Goal: Information Seeking & Learning: Learn about a topic

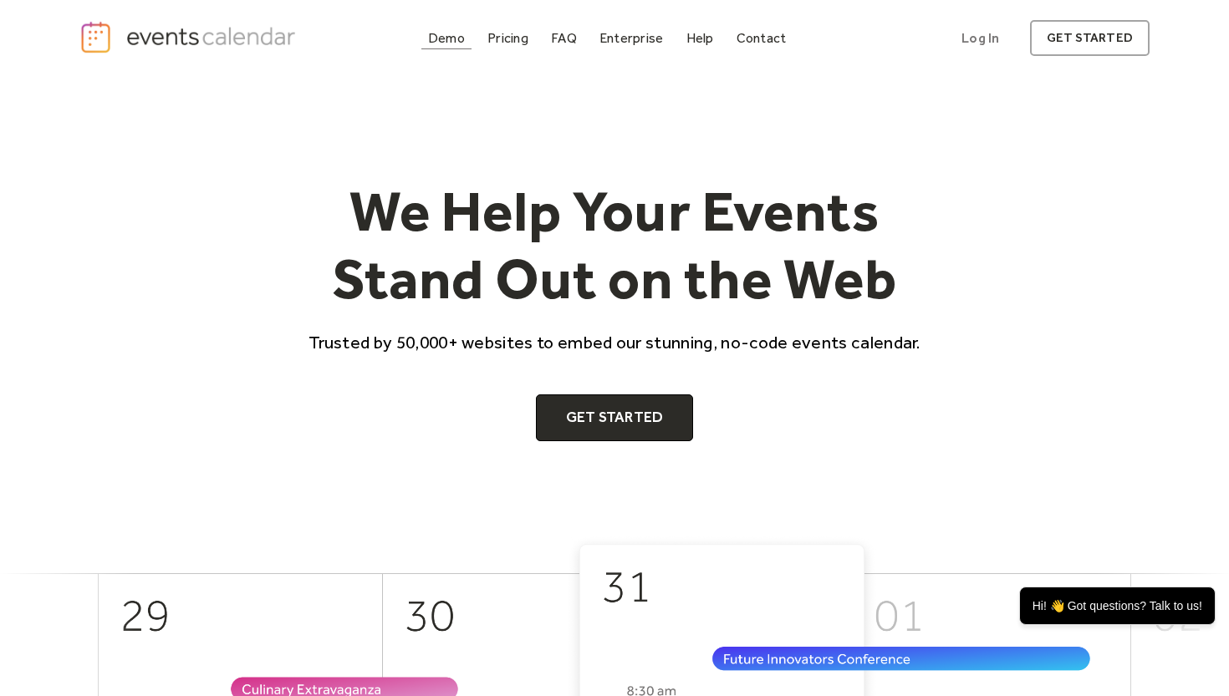
click at [449, 39] on div "Demo" at bounding box center [446, 37] width 37 height 9
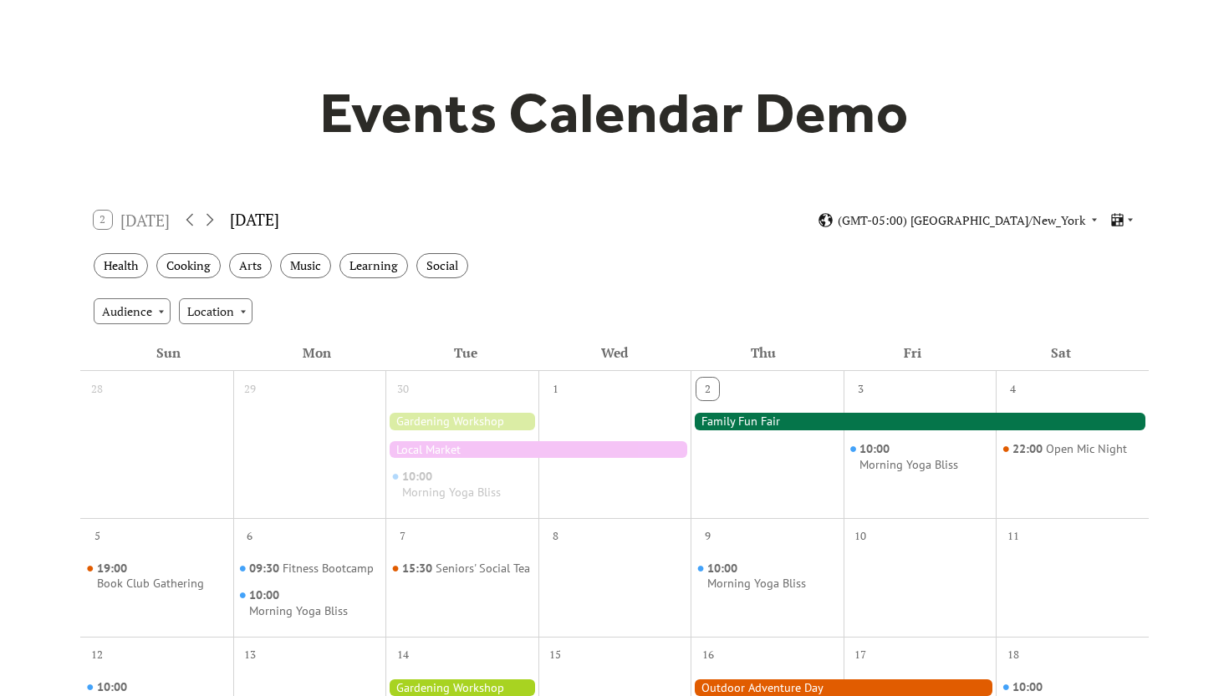
scroll to position [94, 0]
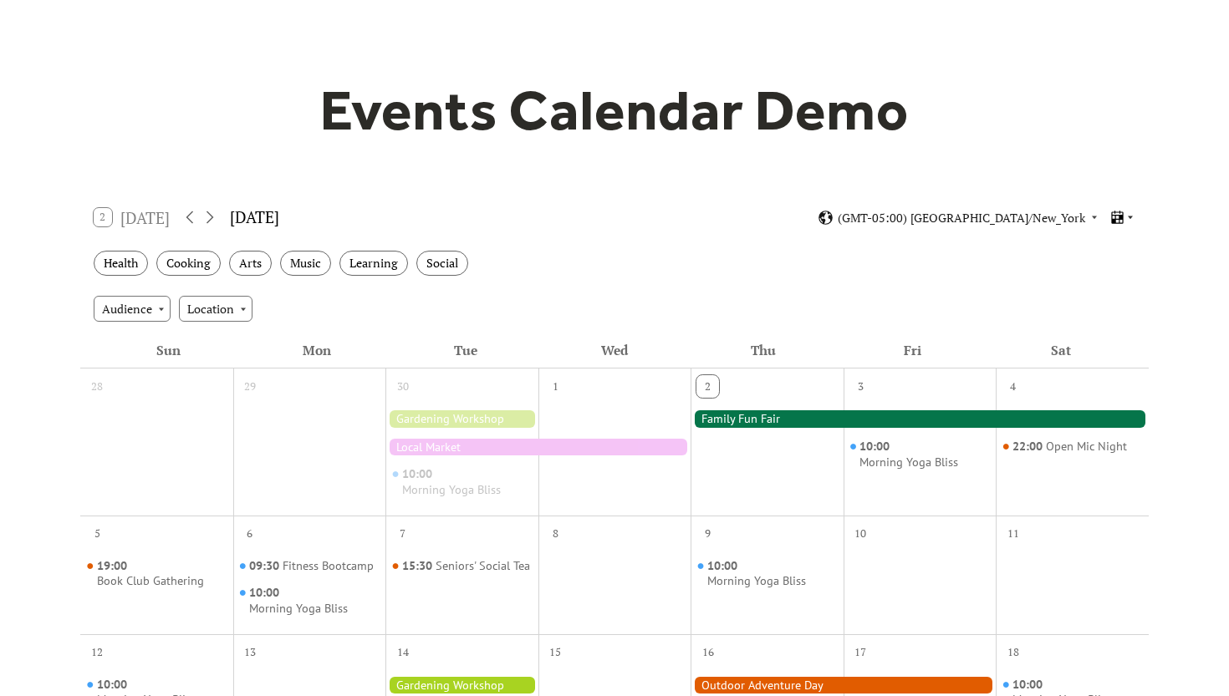
click at [1131, 217] on icon at bounding box center [1130, 218] width 5 height 3
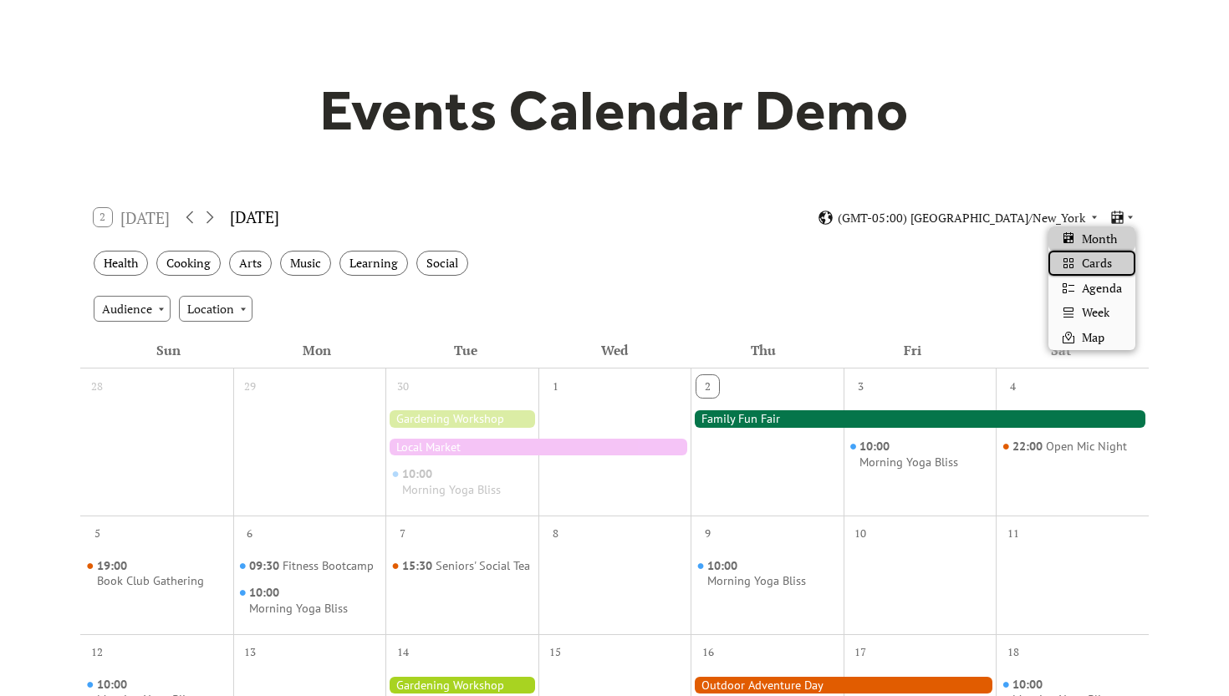
click at [1107, 263] on span "Cards" at bounding box center [1097, 263] width 30 height 18
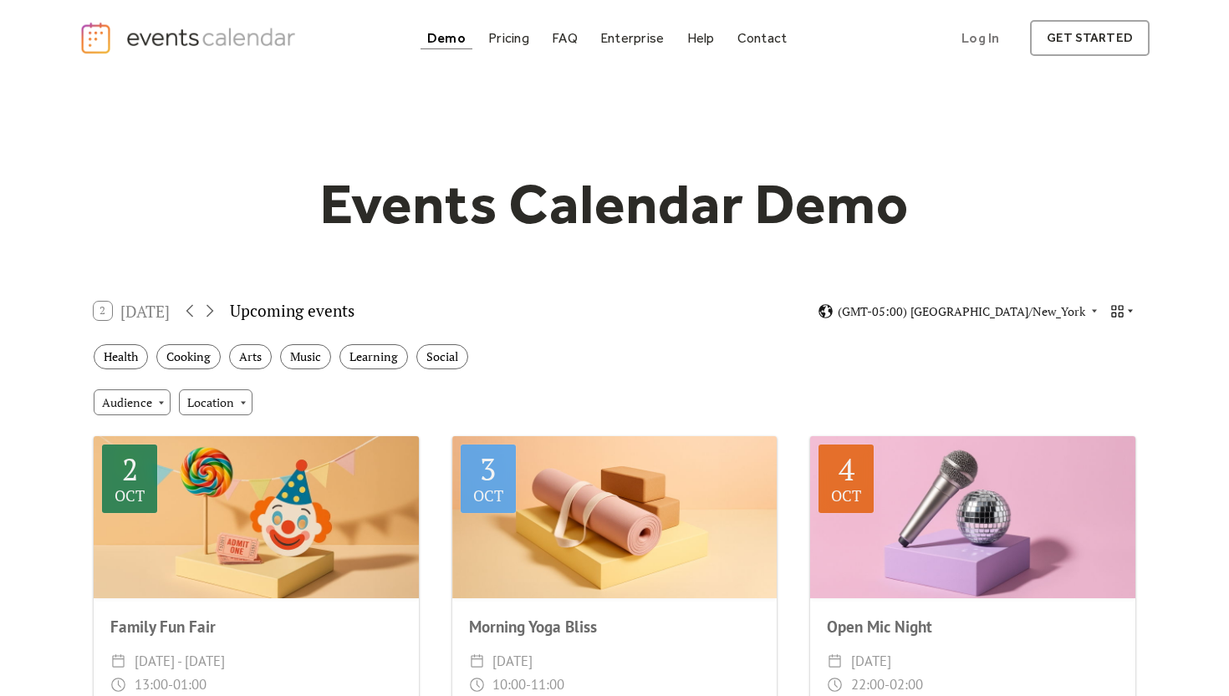
scroll to position [0, 0]
click at [1128, 310] on icon at bounding box center [1130, 311] width 10 height 10
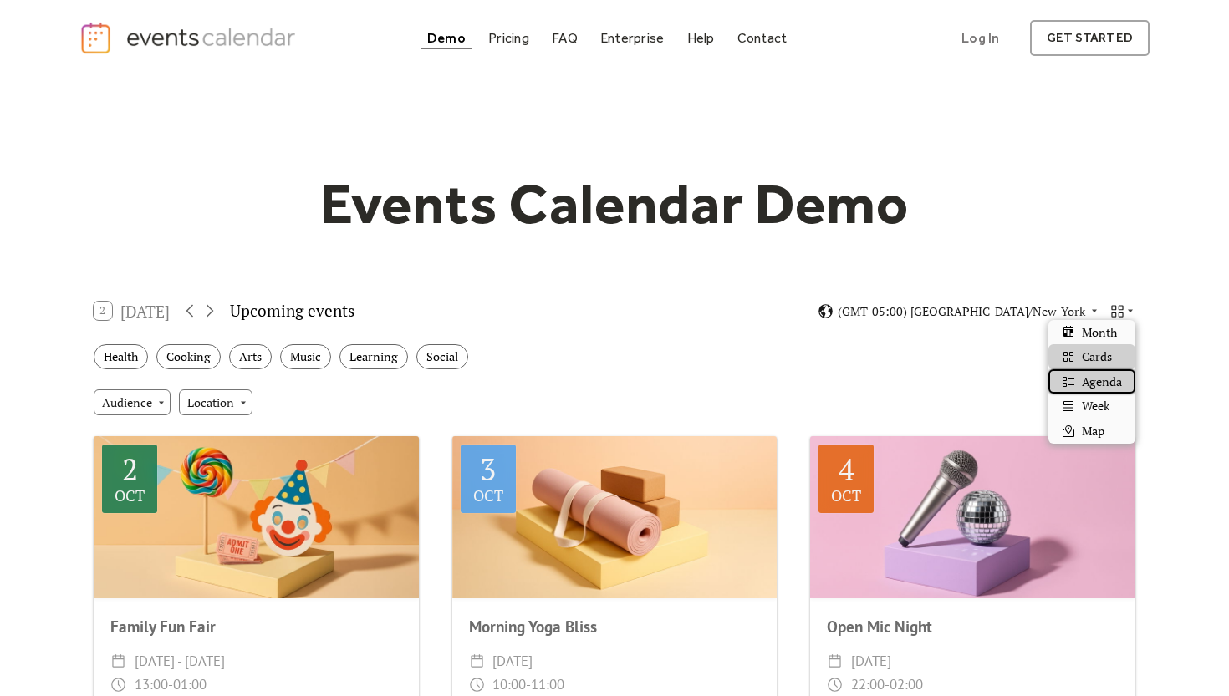
click at [1110, 378] on span "Agenda" at bounding box center [1102, 382] width 40 height 18
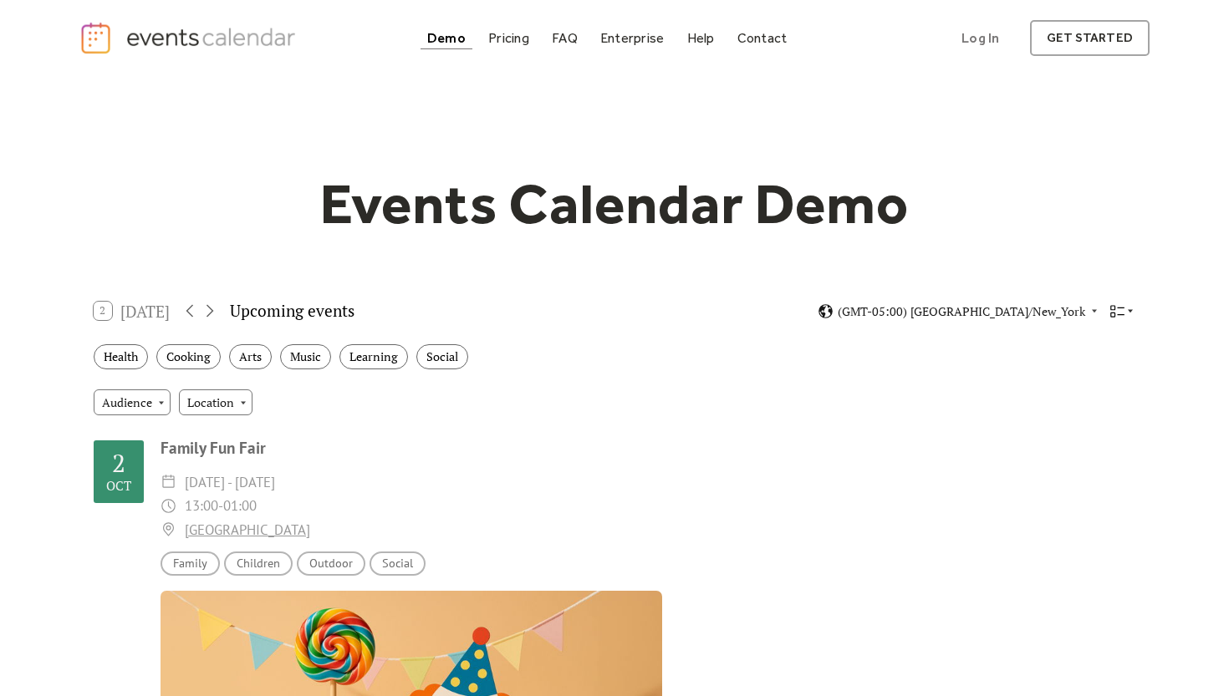
click at [1129, 312] on icon at bounding box center [1130, 311] width 10 height 10
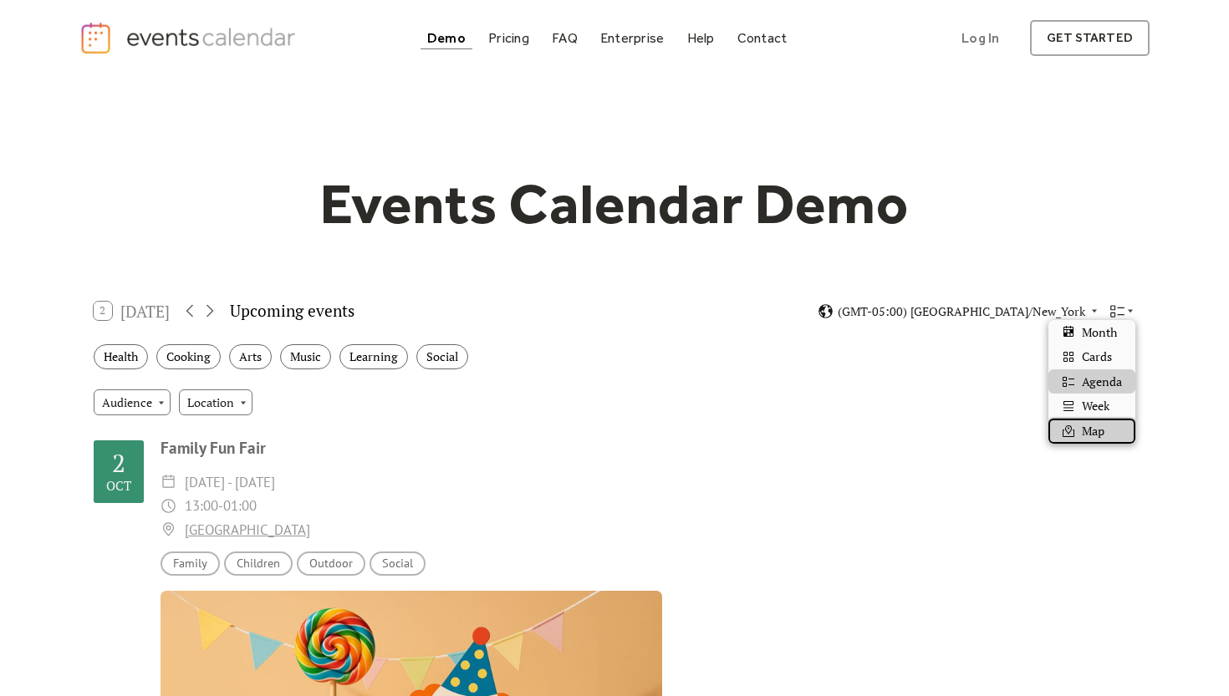
click at [1098, 426] on span "Map" at bounding box center [1093, 431] width 23 height 18
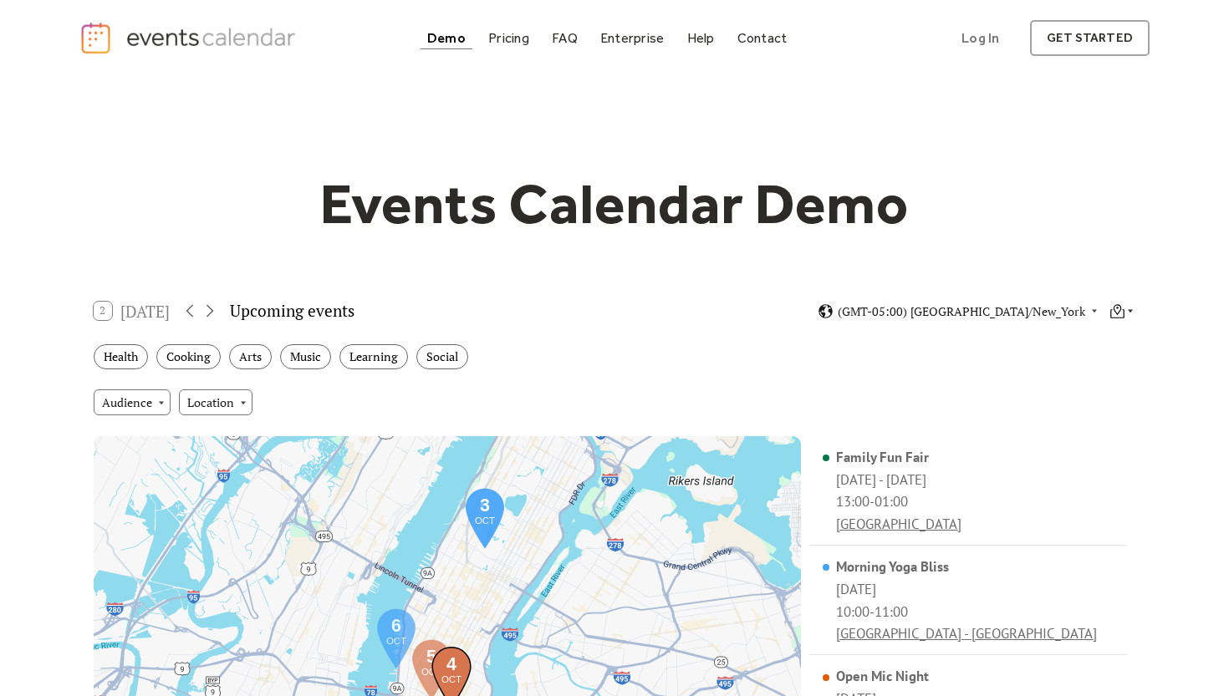
click at [1131, 312] on icon at bounding box center [1130, 311] width 10 height 10
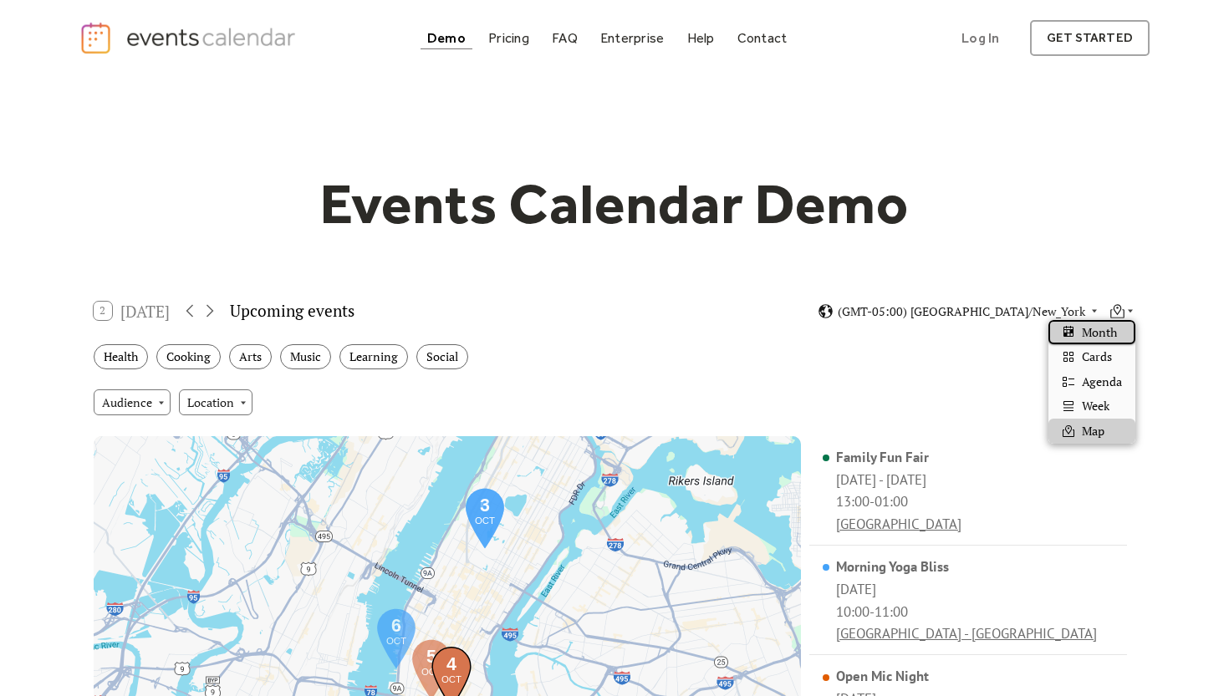
click at [1110, 330] on span "Month" at bounding box center [1099, 333] width 35 height 18
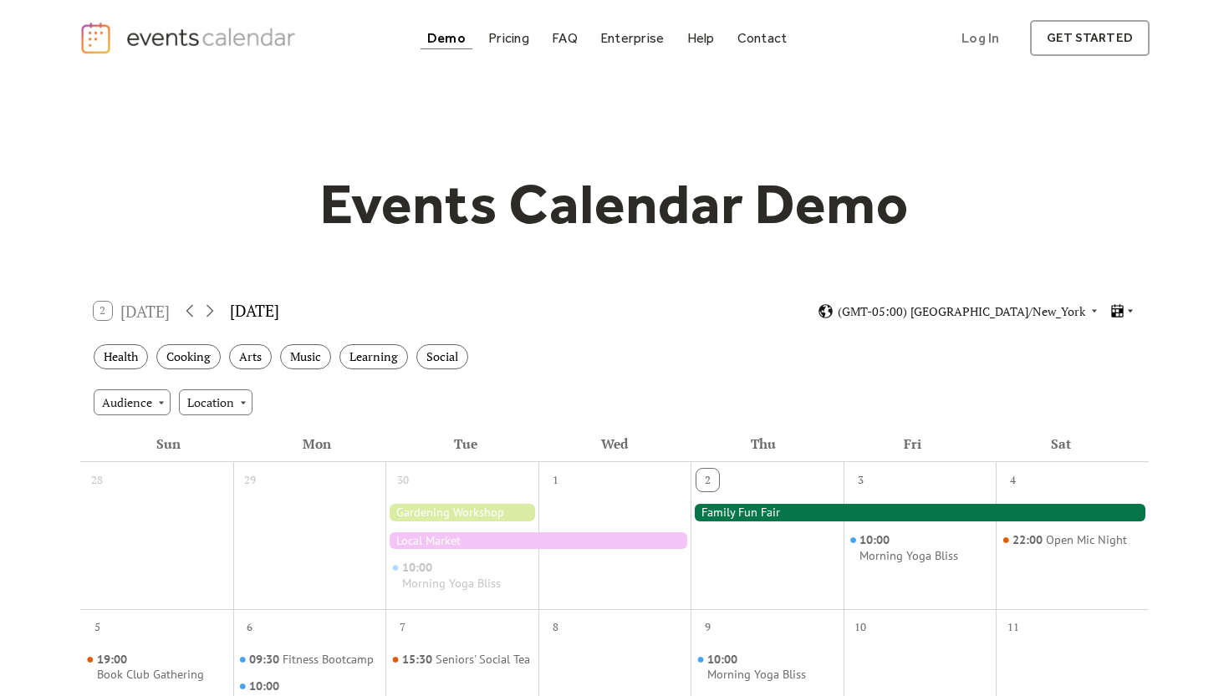
click at [1132, 307] on icon at bounding box center [1130, 311] width 10 height 10
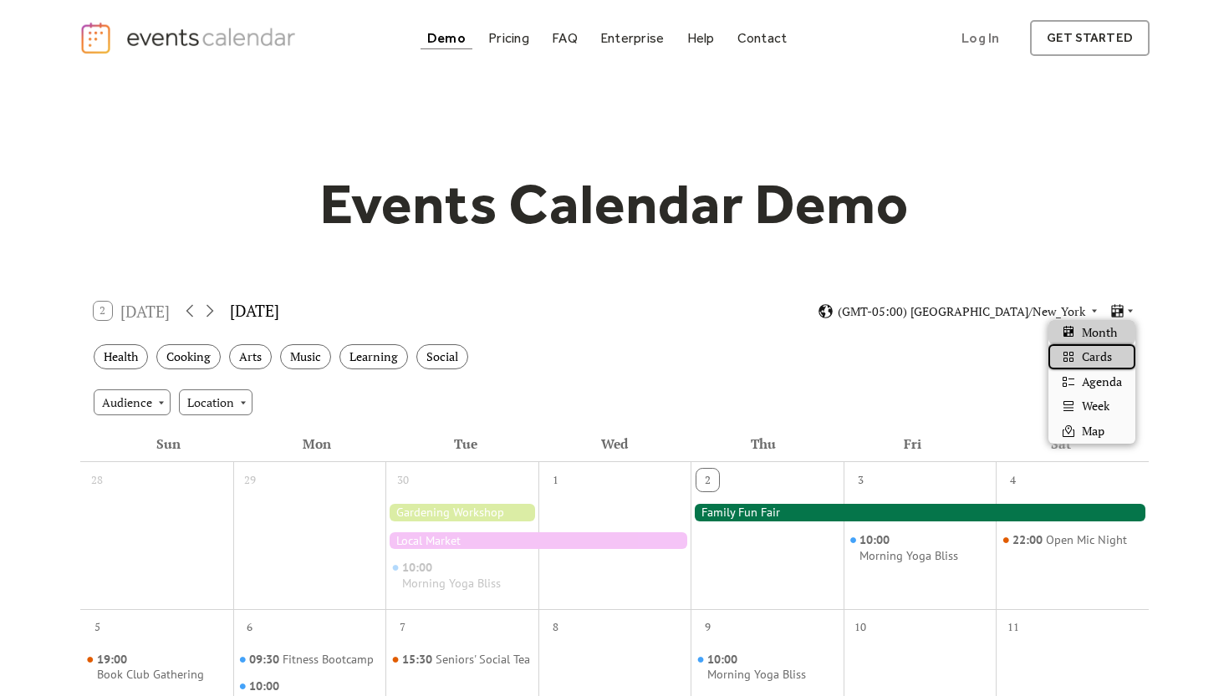
click at [1105, 356] on span "Cards" at bounding box center [1097, 357] width 30 height 18
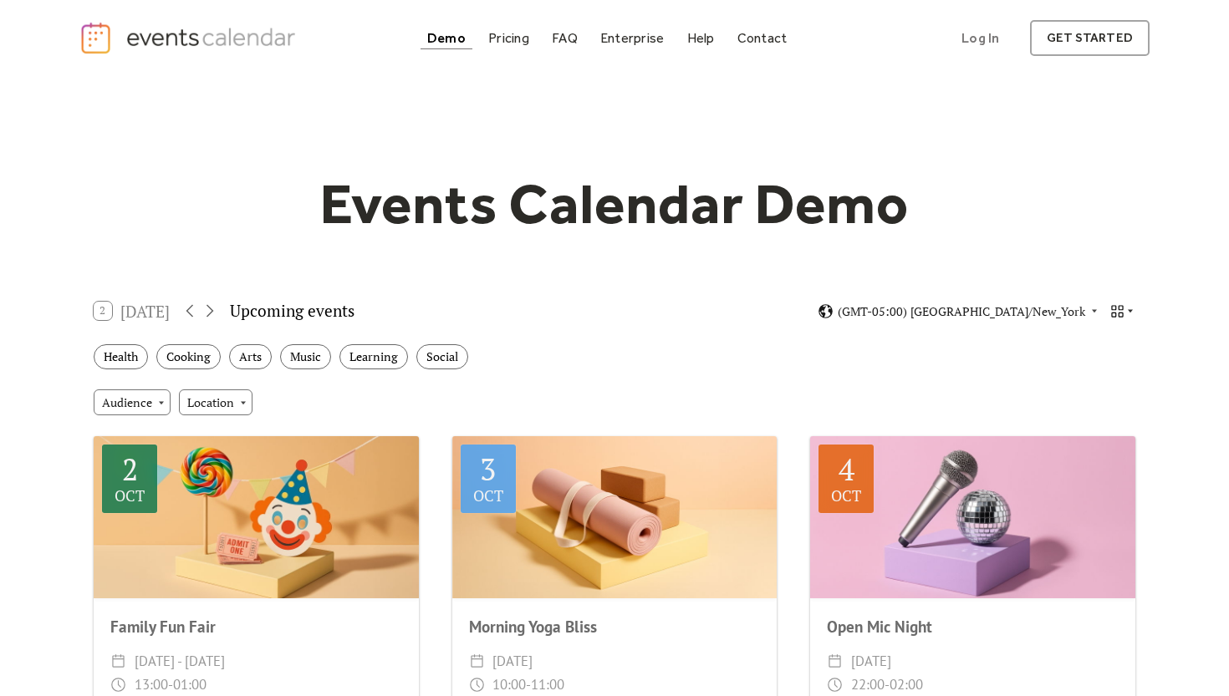
click at [1128, 314] on icon at bounding box center [1130, 311] width 10 height 10
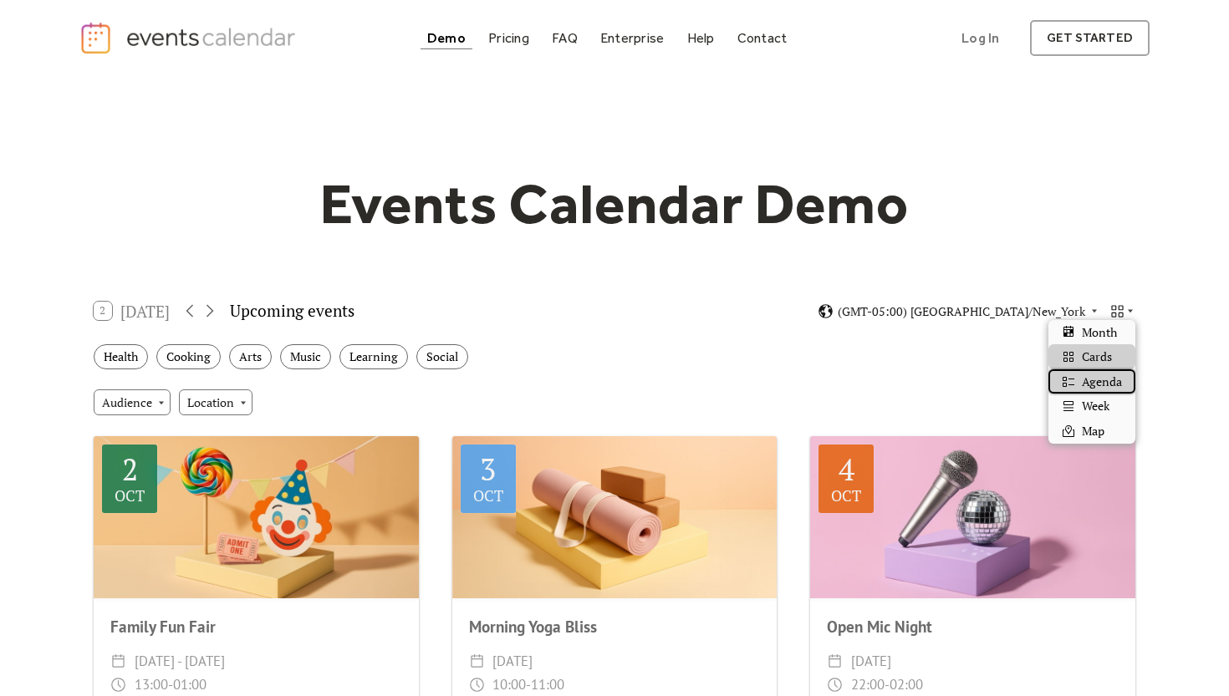
click at [1100, 385] on span "Agenda" at bounding box center [1102, 382] width 40 height 18
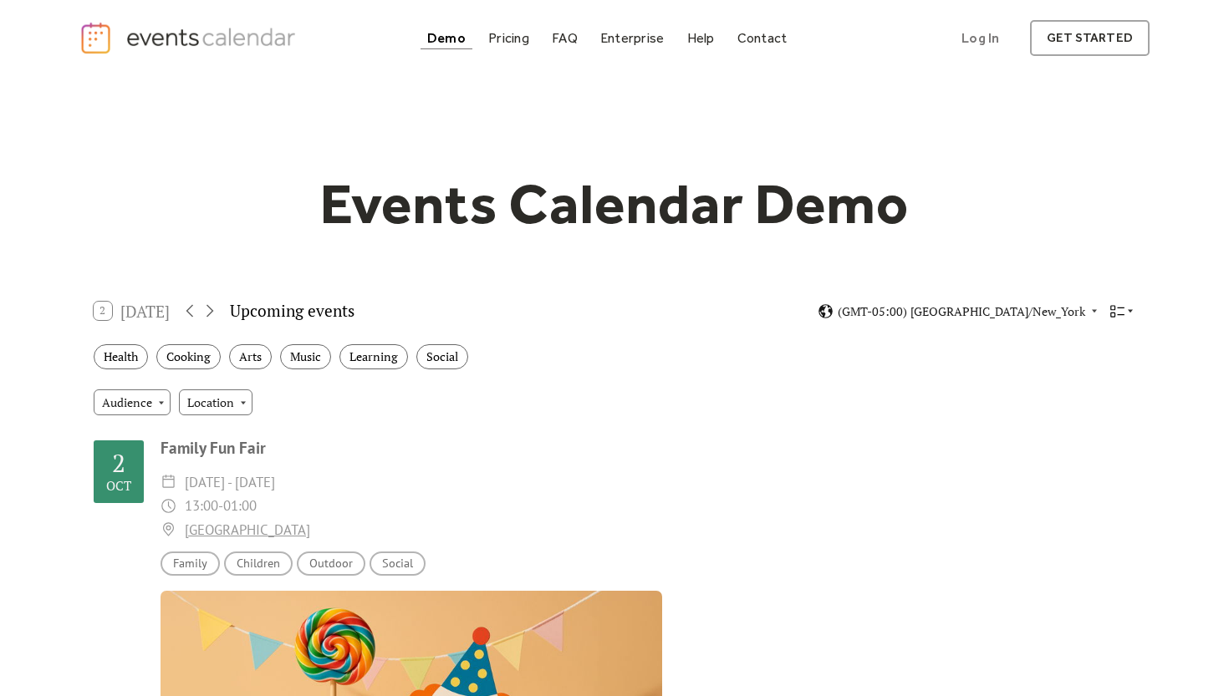
click at [1131, 314] on icon at bounding box center [1130, 311] width 10 height 10
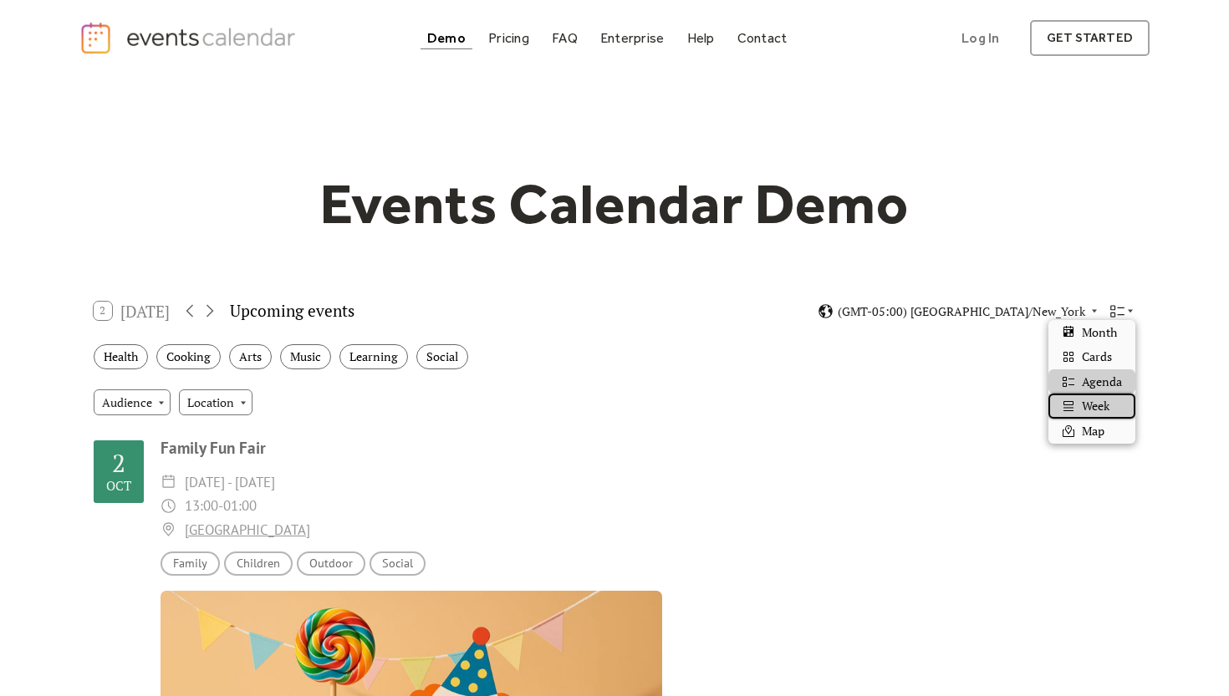
click at [1104, 406] on span "Week" at bounding box center [1096, 406] width 28 height 18
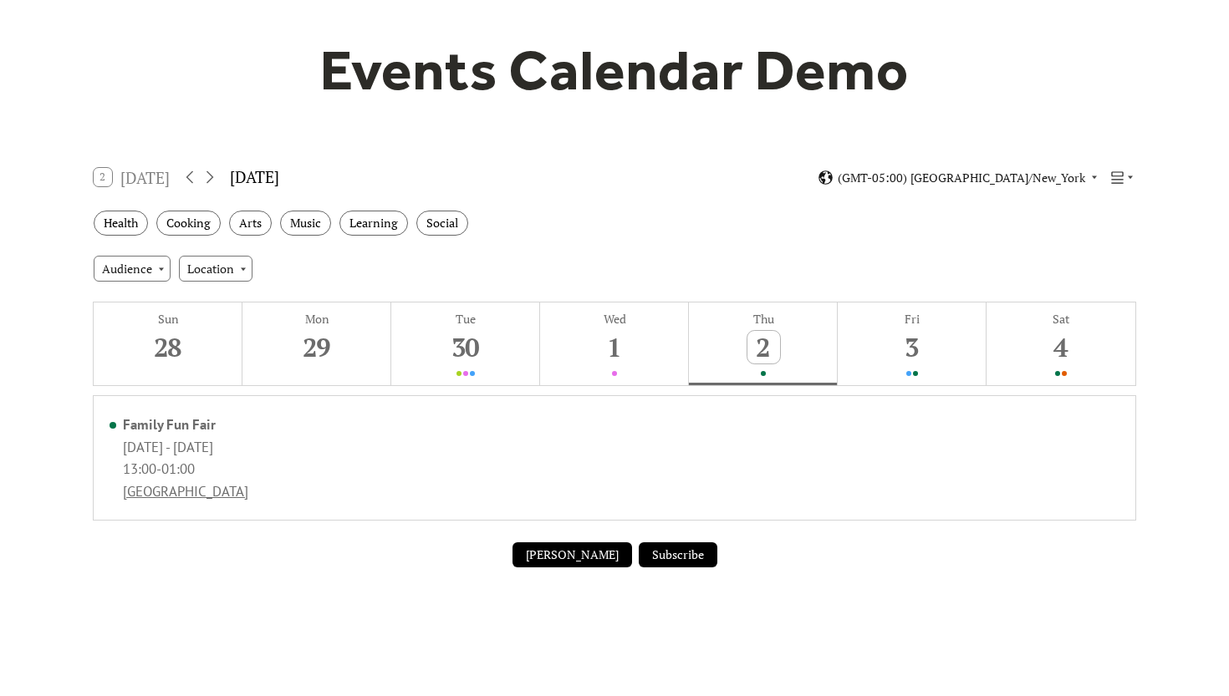
scroll to position [135, 0]
click at [1129, 172] on icon at bounding box center [1130, 176] width 10 height 10
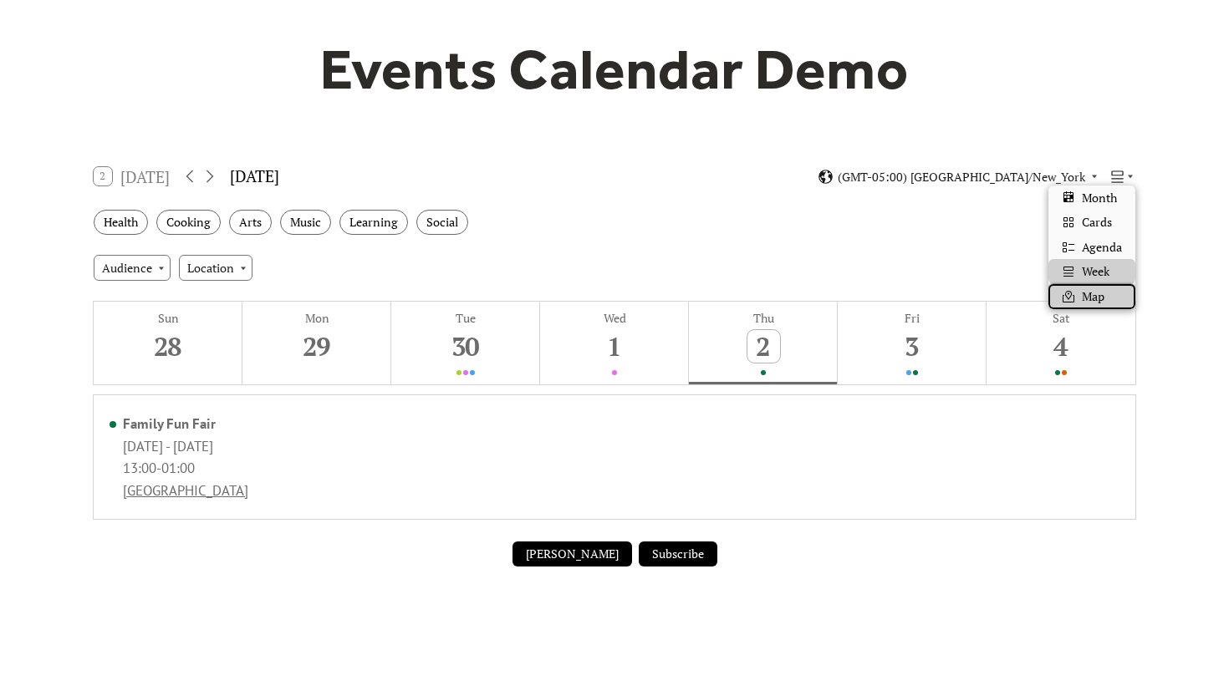
click at [1117, 296] on div "Map" at bounding box center [1091, 296] width 87 height 25
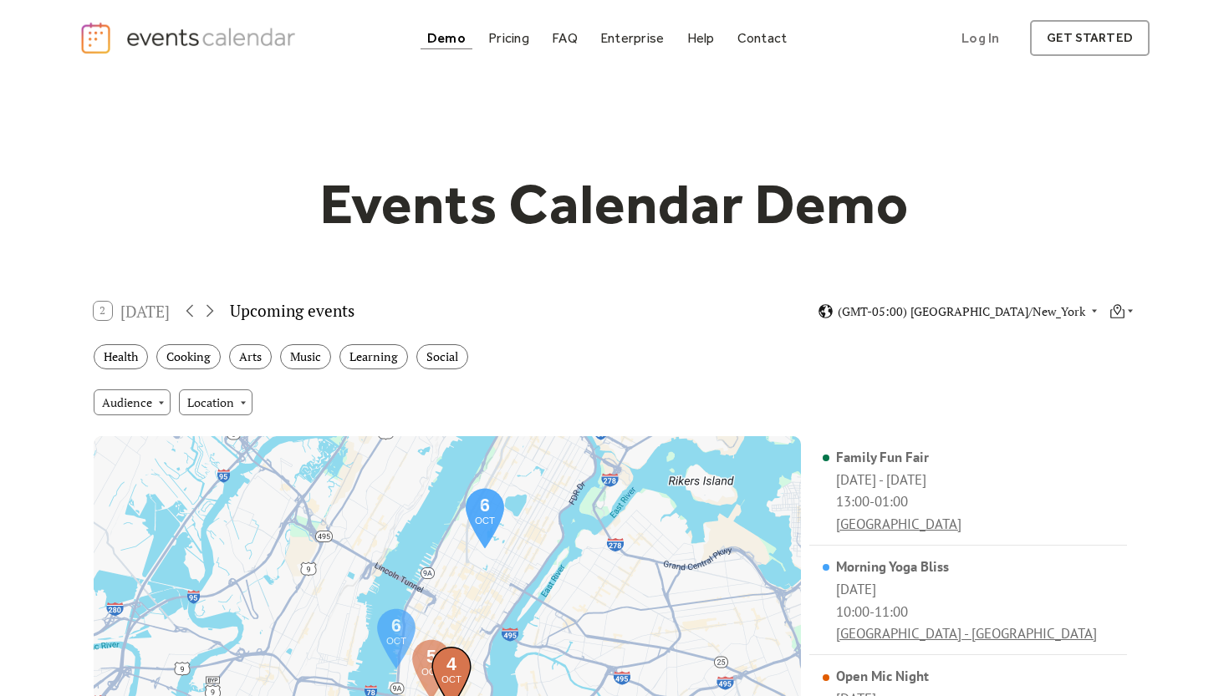
scroll to position [0, 0]
click at [1128, 310] on icon at bounding box center [1130, 311] width 10 height 10
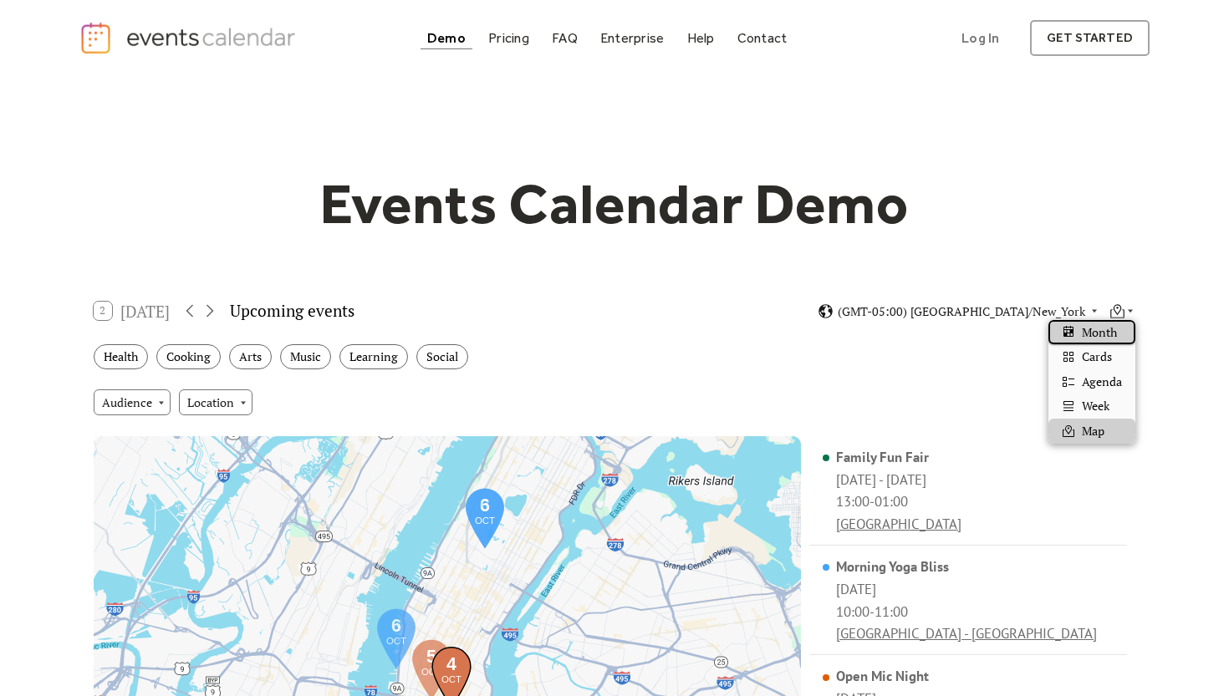
click at [1114, 334] on span "Month" at bounding box center [1099, 333] width 35 height 18
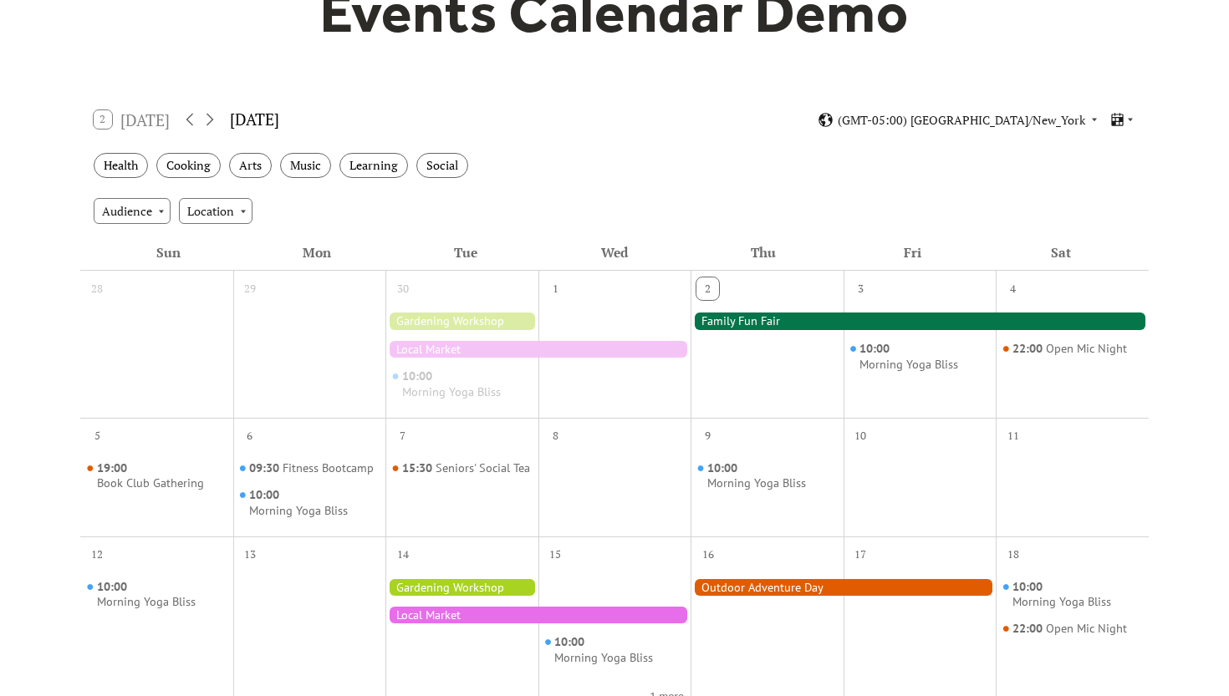
scroll to position [193, 0]
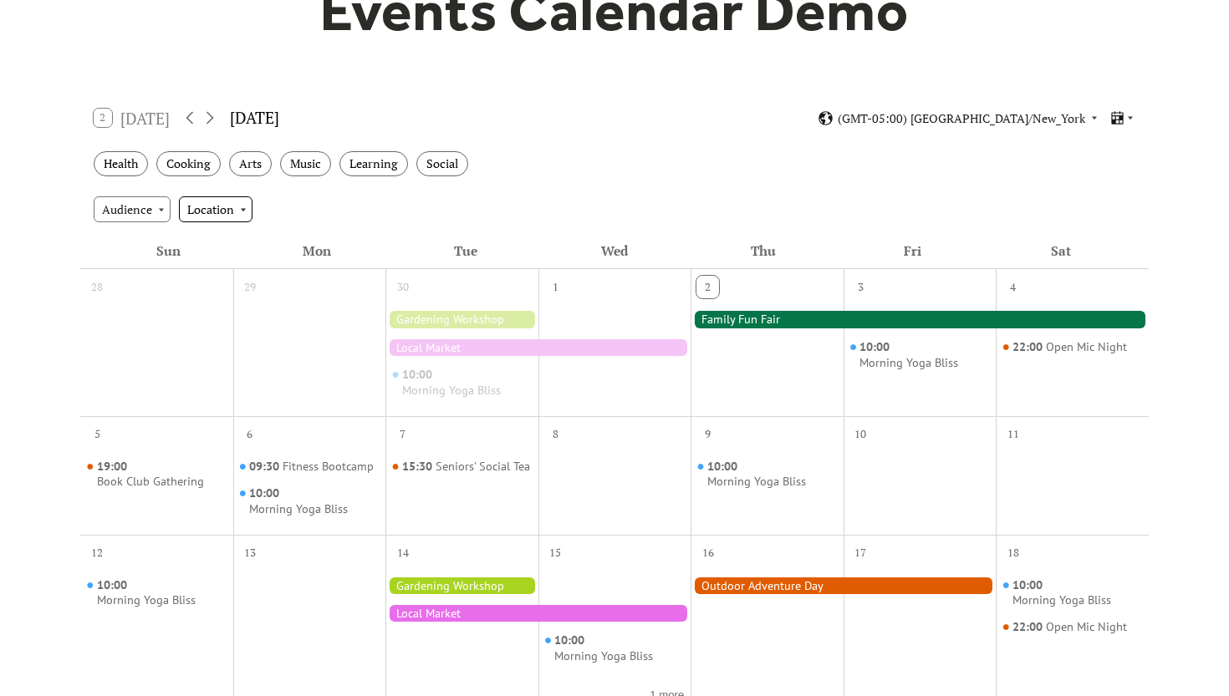
click at [240, 210] on div "Location" at bounding box center [216, 208] width 74 height 25
click at [159, 204] on div "Audience" at bounding box center [132, 208] width 77 height 25
click at [192, 167] on div "Cooking" at bounding box center [188, 164] width 64 height 26
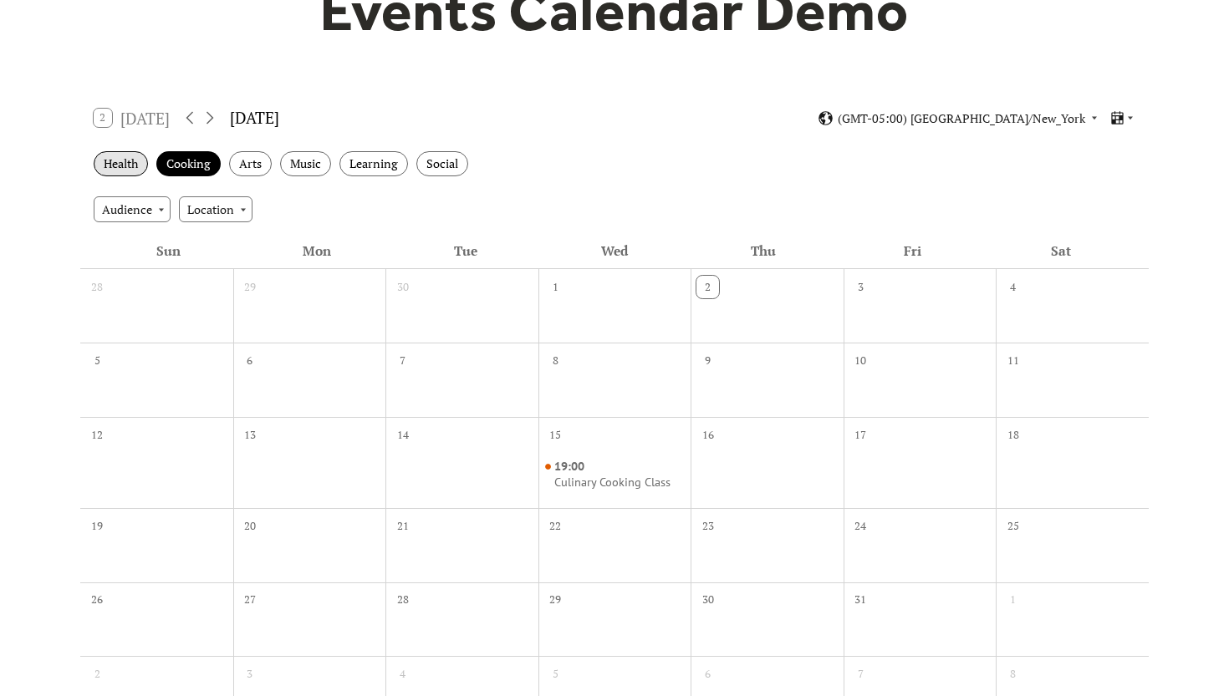
click at [122, 161] on div "Health" at bounding box center [121, 164] width 54 height 26
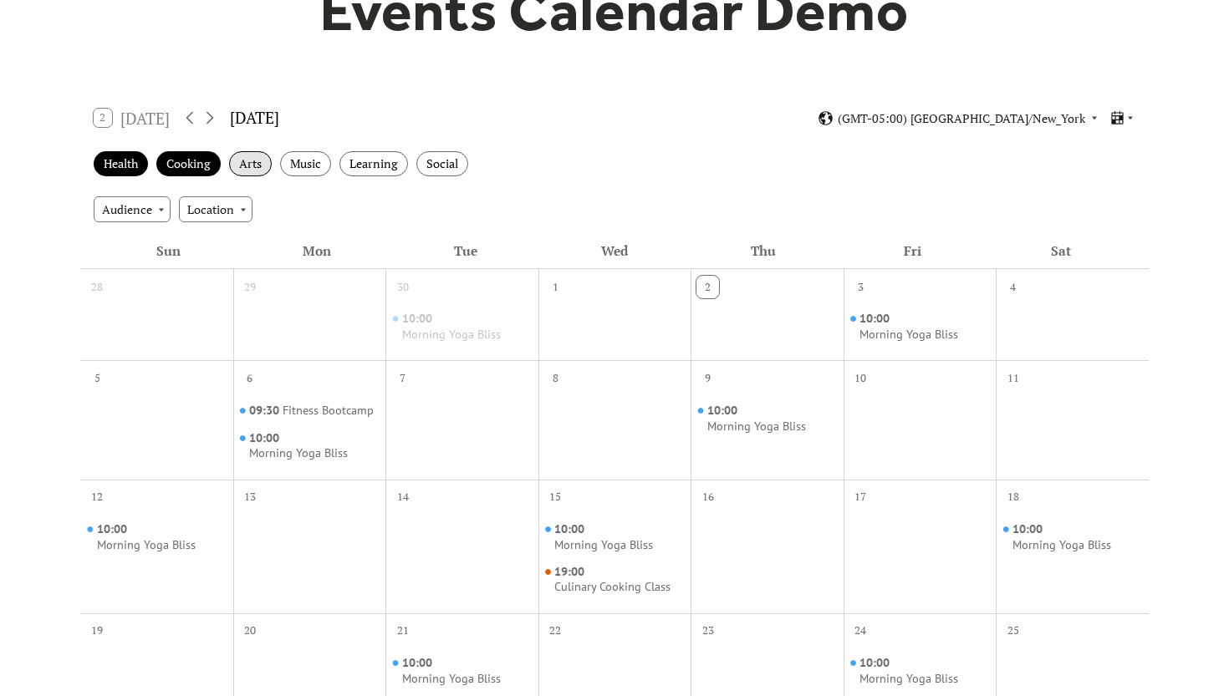
click at [242, 167] on div "Arts" at bounding box center [250, 164] width 43 height 26
click at [299, 168] on div "Music" at bounding box center [305, 164] width 51 height 26
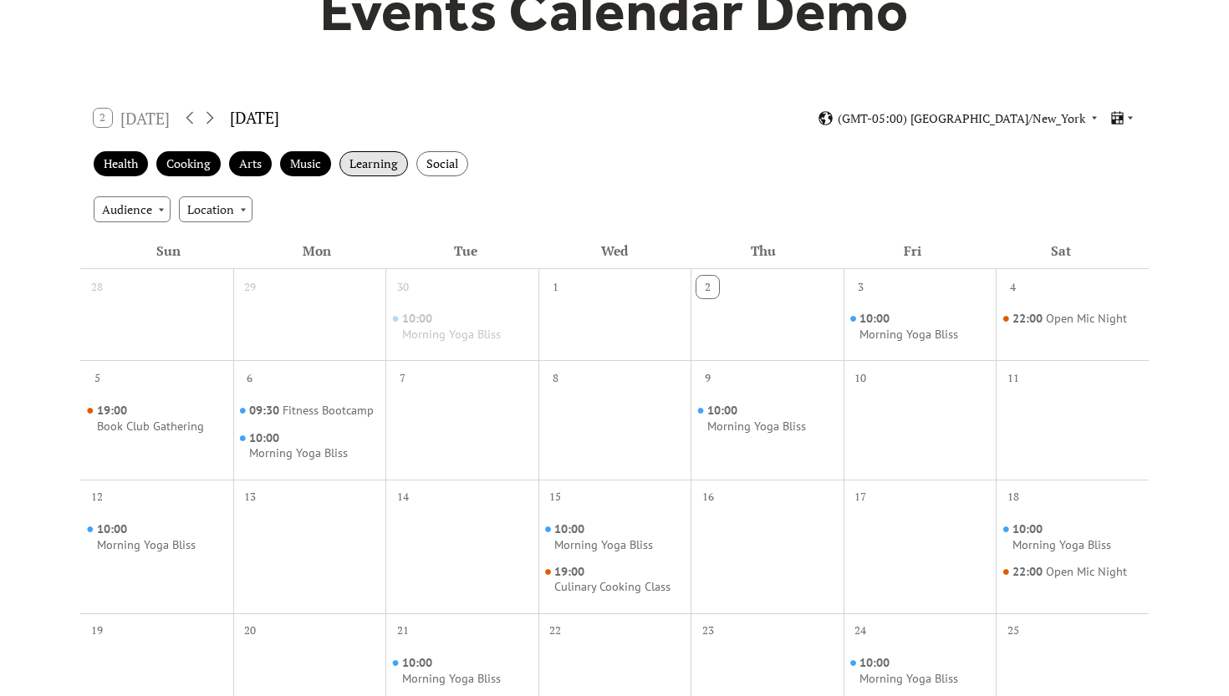
click at [364, 166] on div "Learning" at bounding box center [373, 164] width 69 height 26
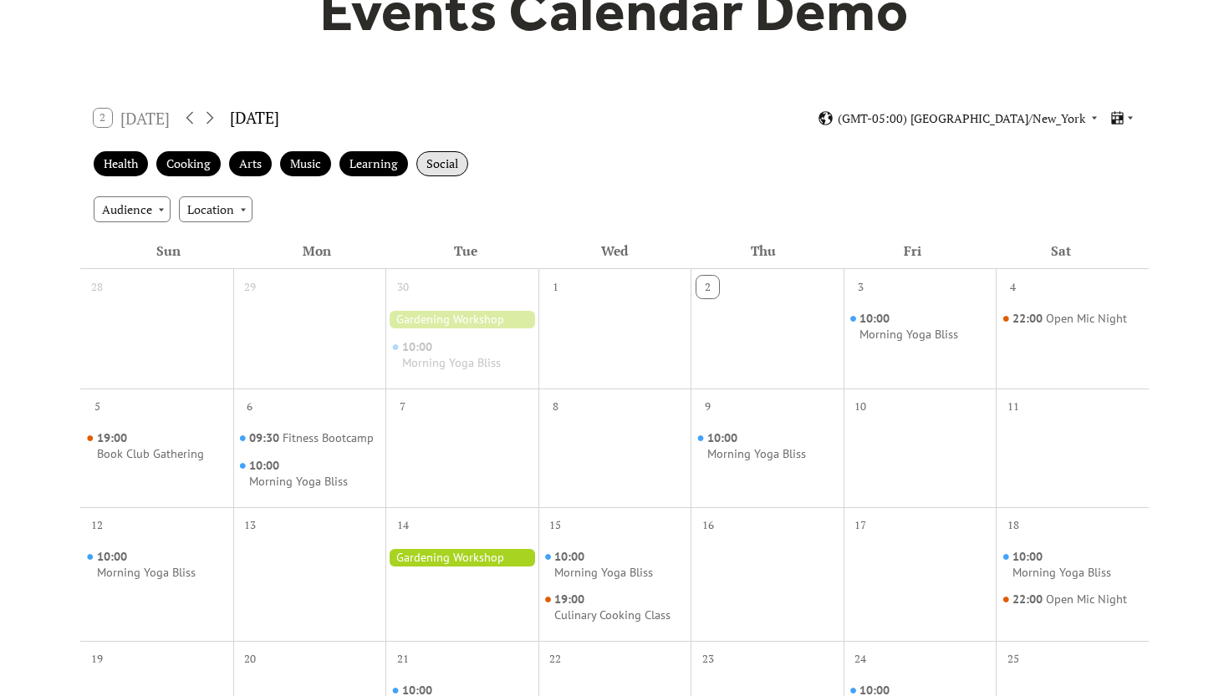
click at [441, 159] on div "Social" at bounding box center [442, 164] width 52 height 26
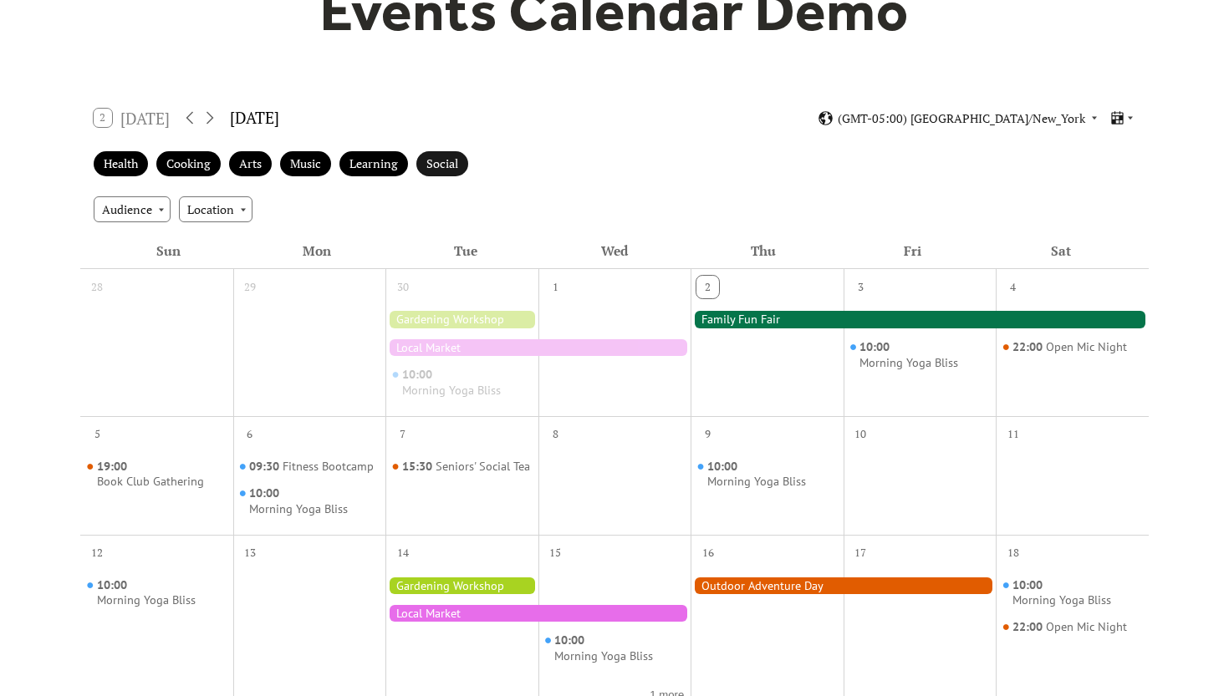
click at [442, 156] on div "Social" at bounding box center [442, 164] width 52 height 26
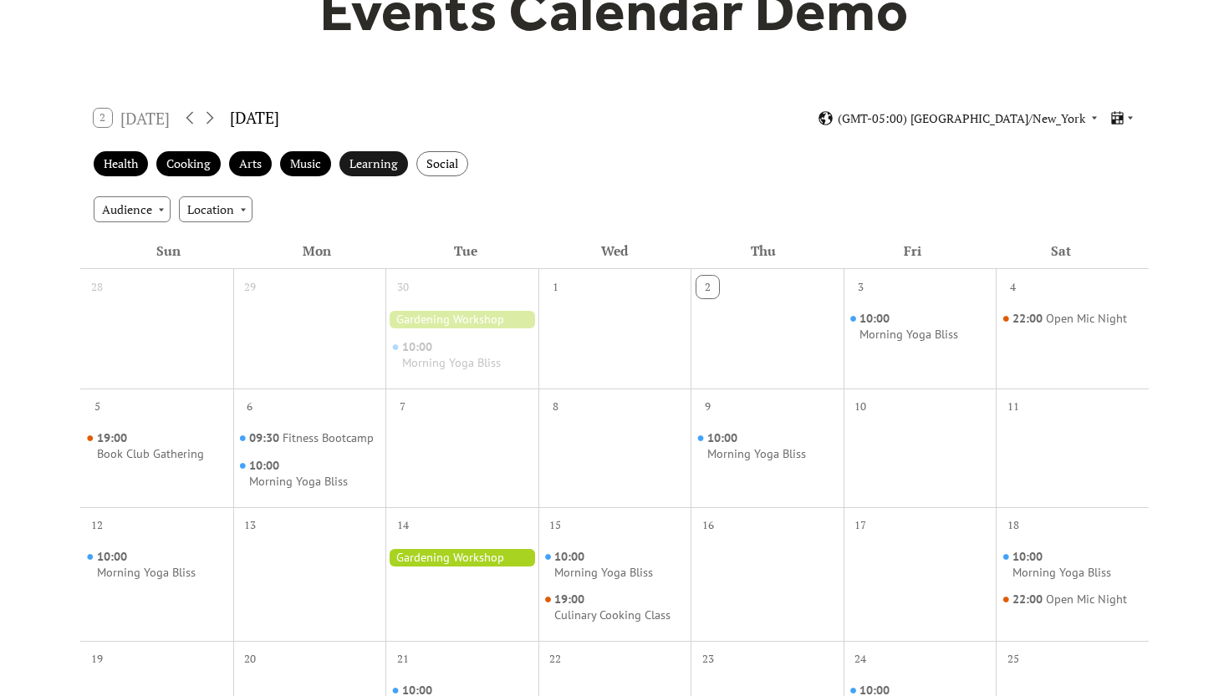
click at [369, 162] on div "Learning" at bounding box center [373, 164] width 69 height 26
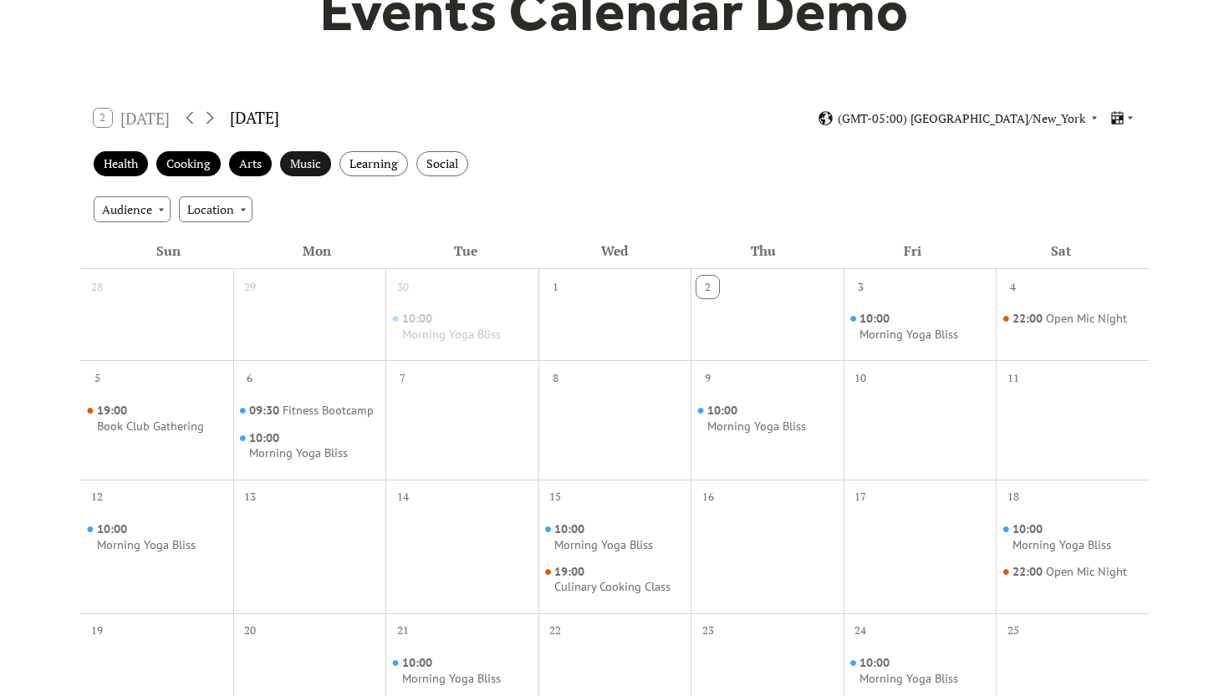
click at [299, 161] on div "Music" at bounding box center [305, 164] width 51 height 26
click at [250, 158] on div "Arts" at bounding box center [250, 164] width 43 height 26
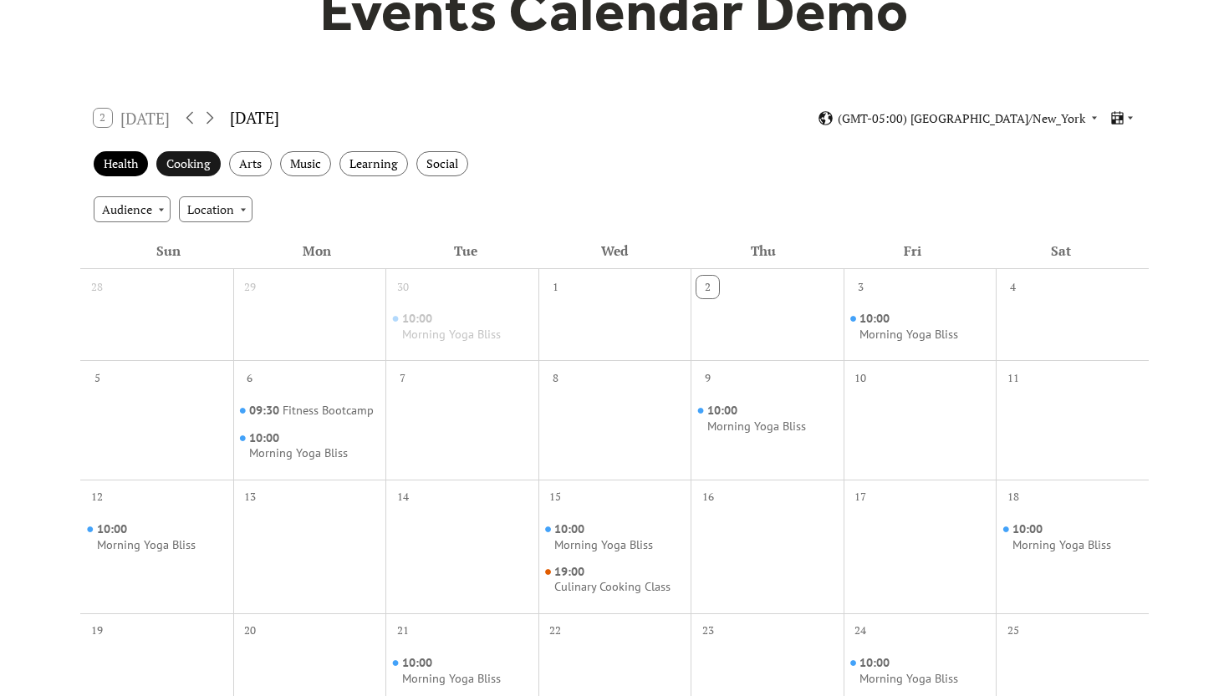
click at [197, 158] on div "Cooking" at bounding box center [188, 164] width 64 height 26
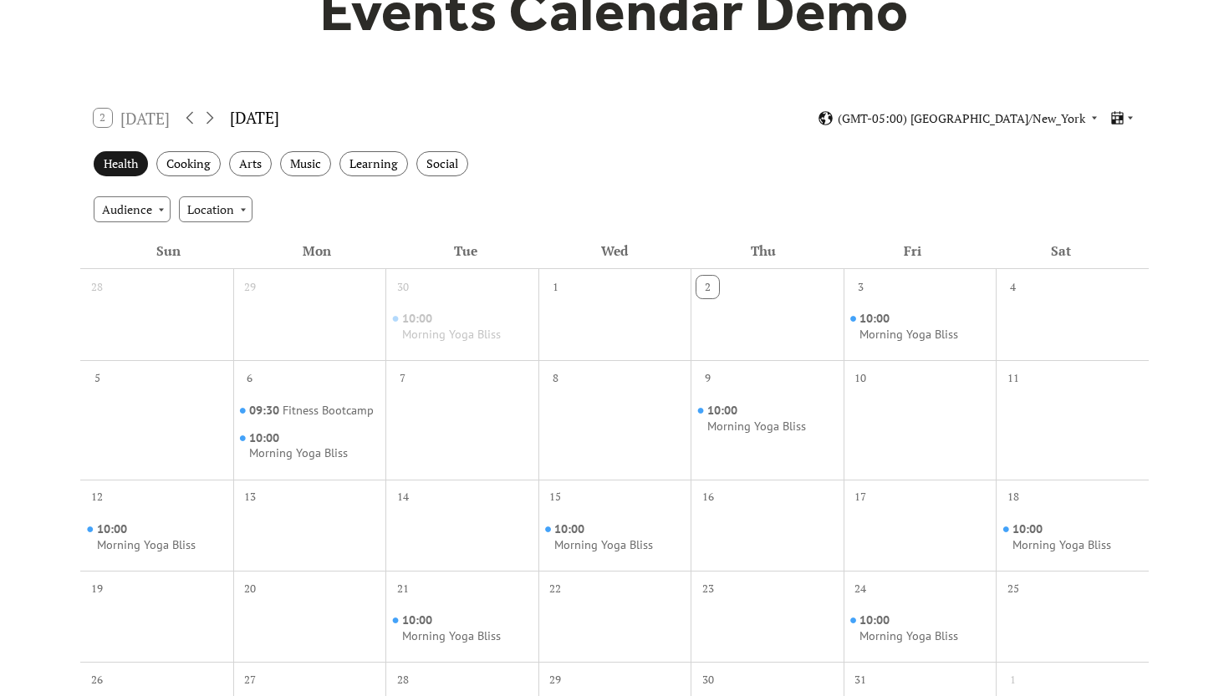
click at [125, 163] on div "Health" at bounding box center [121, 164] width 54 height 26
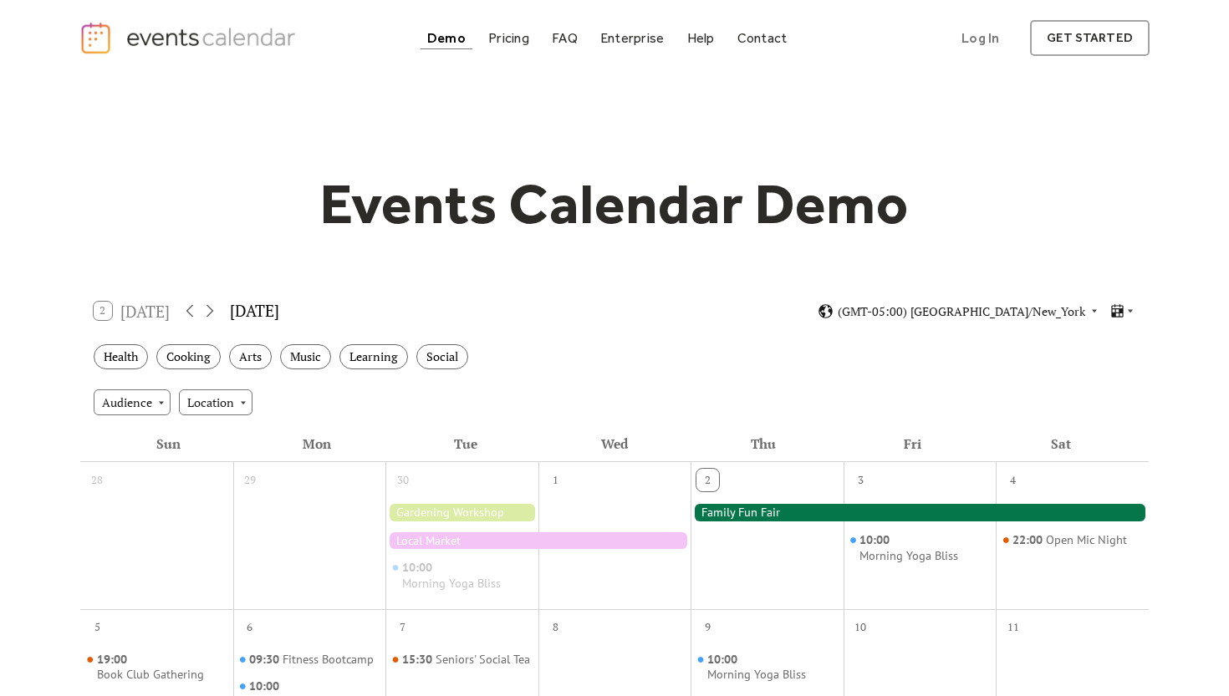
scroll to position [0, 0]
click at [504, 40] on div "Pricing" at bounding box center [508, 37] width 41 height 9
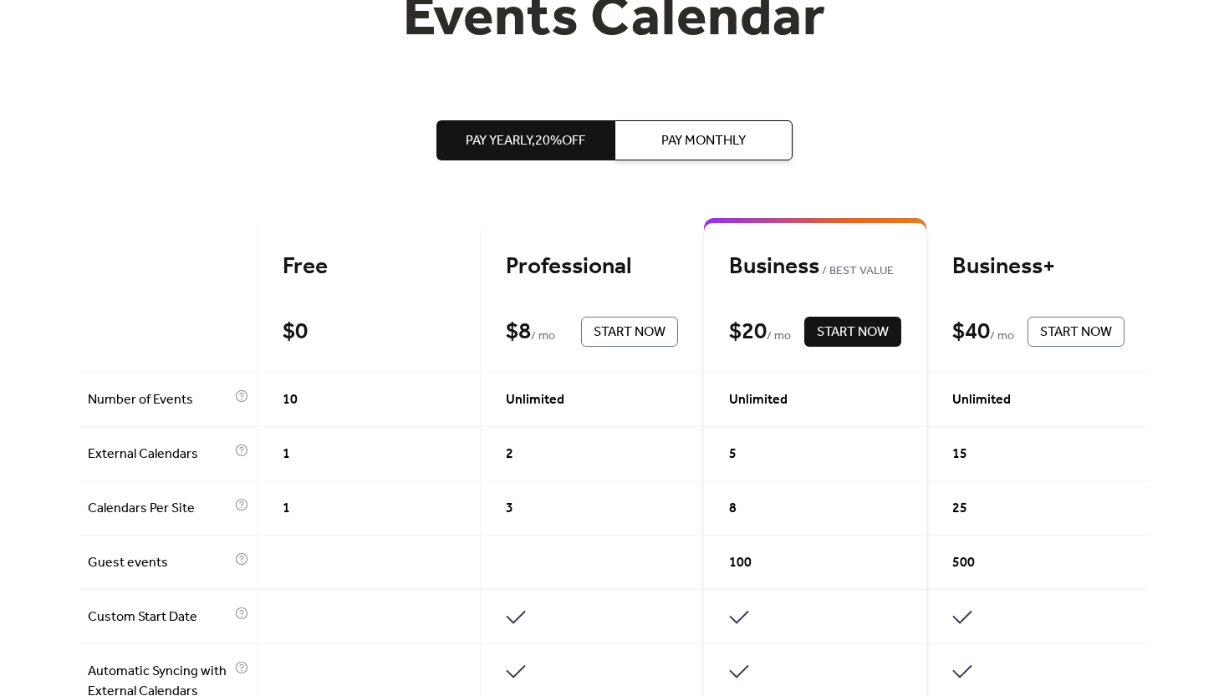
scroll to position [254, 0]
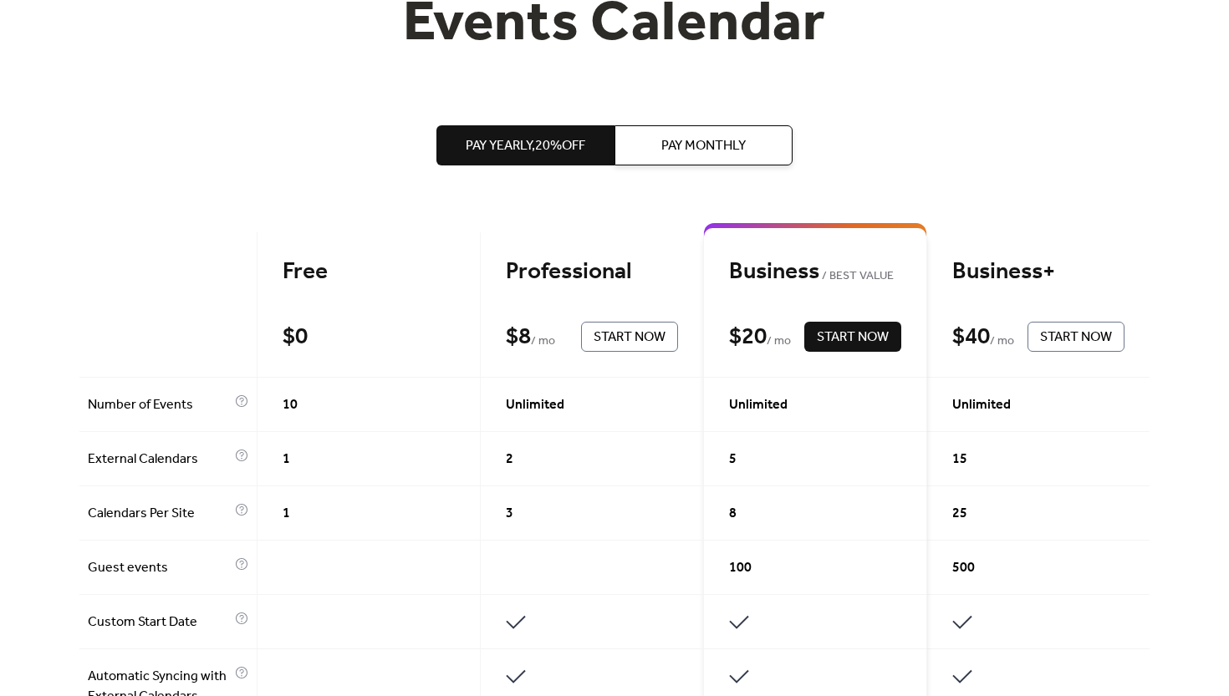
click at [143, 296] on div at bounding box center [168, 304] width 178 height 145
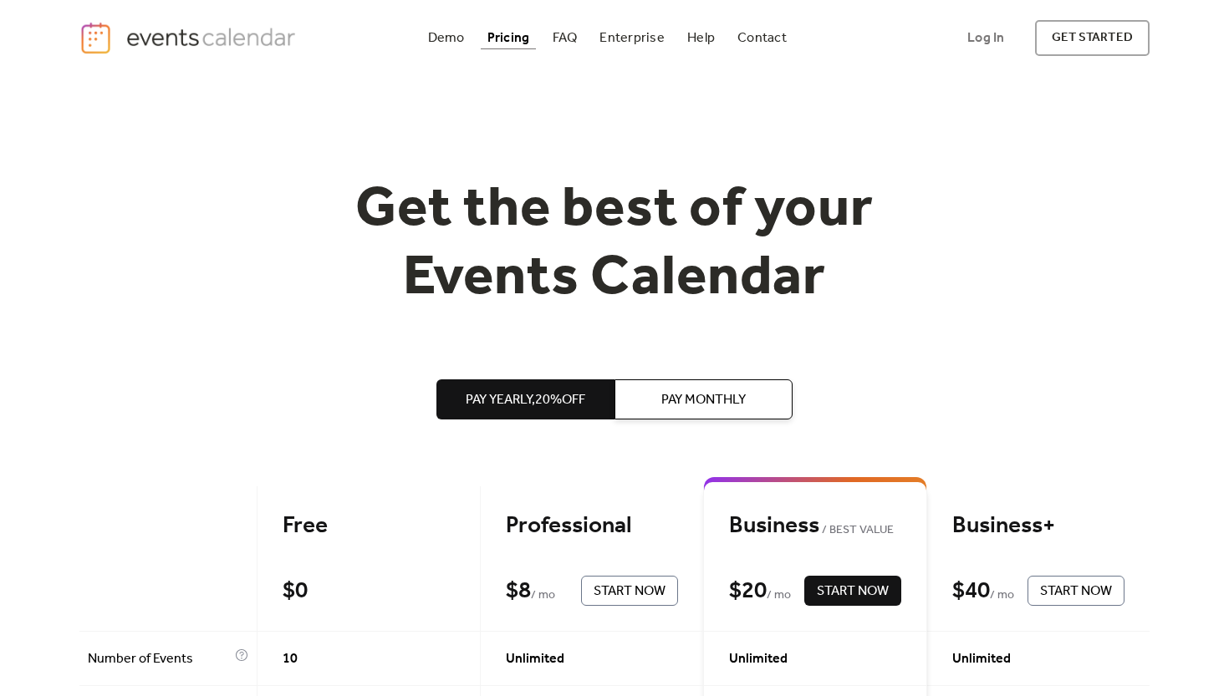
scroll to position [0, 0]
